Goal: Transaction & Acquisition: Purchase product/service

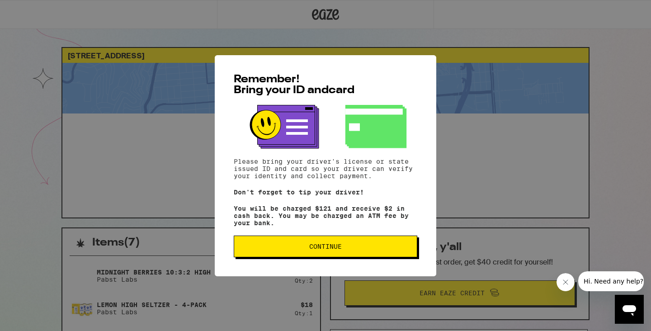
click at [284, 257] on button "Continue" at bounding box center [326, 247] width 184 height 22
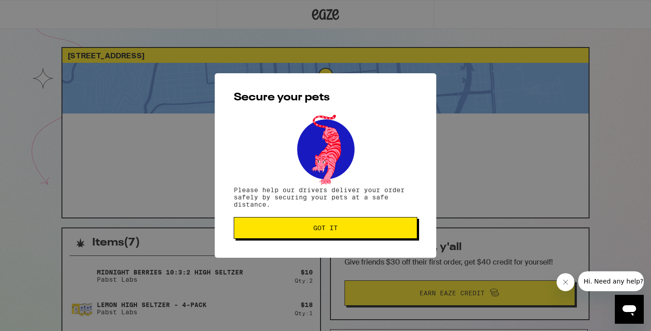
click at [318, 228] on span "Got it" at bounding box center [325, 228] width 24 height 6
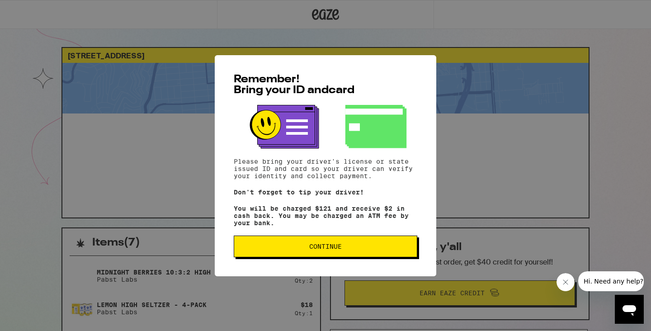
click at [304, 249] on span "Continue" at bounding box center [326, 246] width 168 height 6
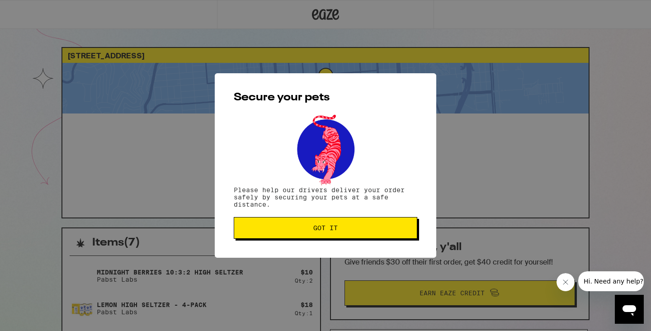
click at [316, 226] on span "Got it" at bounding box center [325, 228] width 24 height 6
